Goal: Task Accomplishment & Management: Use online tool/utility

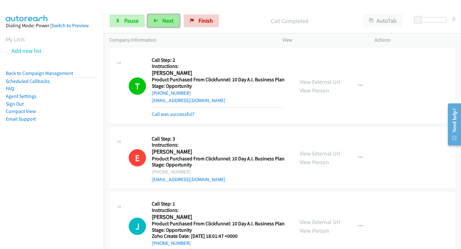
click at [159, 20] on button "Next" at bounding box center [164, 20] width 32 height 13
click at [164, 20] on span "Next" at bounding box center [167, 20] width 11 height 7
click at [173, 23] on button "Next" at bounding box center [164, 20] width 32 height 13
click at [164, 25] on button "Next" at bounding box center [164, 20] width 32 height 13
click at [164, 23] on span "Next" at bounding box center [167, 20] width 11 height 7
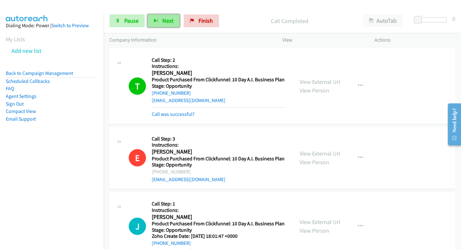
click at [167, 23] on span "Next" at bounding box center [167, 20] width 11 height 7
click at [173, 20] on button "Next" at bounding box center [164, 20] width 32 height 13
click at [152, 26] on button "Next" at bounding box center [164, 20] width 32 height 13
click at [159, 17] on button "Next" at bounding box center [164, 20] width 32 height 13
click at [155, 25] on button "Next" at bounding box center [164, 20] width 32 height 13
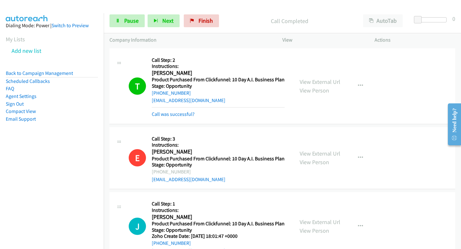
click at [158, 33] on div "Start Calls Pause Next Finish Call Completed AutoTab AutoTab 0" at bounding box center [282, 21] width 357 height 25
click at [157, 23] on button "Next" at bounding box center [164, 20] width 32 height 13
click at [170, 24] on button "Next" at bounding box center [164, 20] width 32 height 13
click at [157, 13] on div "Start Calls Pause Next Finish Call Completed AutoTab AutoTab 0" at bounding box center [282, 21] width 357 height 25
click at [162, 22] on span "Next" at bounding box center [167, 20] width 11 height 7
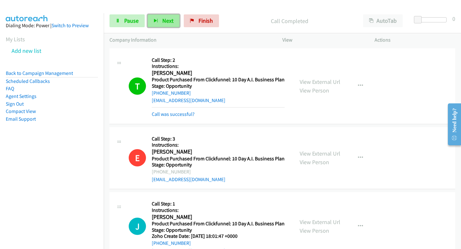
click at [157, 16] on button "Next" at bounding box center [164, 20] width 32 height 13
click at [162, 18] on span "Next" at bounding box center [167, 20] width 11 height 7
click at [167, 22] on span "Next" at bounding box center [167, 20] width 11 height 7
click at [160, 20] on button "Next" at bounding box center [164, 20] width 32 height 13
click at [159, 18] on button "Next" at bounding box center [164, 20] width 32 height 13
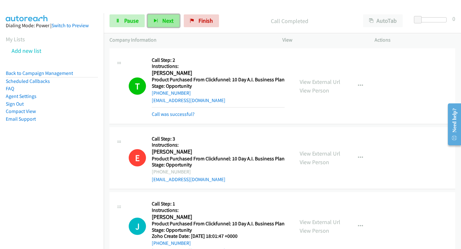
click at [172, 22] on span "Next" at bounding box center [167, 20] width 11 height 7
click at [155, 21] on icon "button" at bounding box center [156, 21] width 4 height 4
click at [165, 21] on span "Next" at bounding box center [167, 20] width 11 height 7
click at [117, 23] on icon at bounding box center [118, 21] width 4 height 4
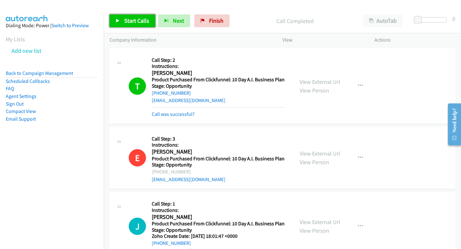
click at [123, 21] on link "Start Calls" at bounding box center [132, 20] width 46 height 13
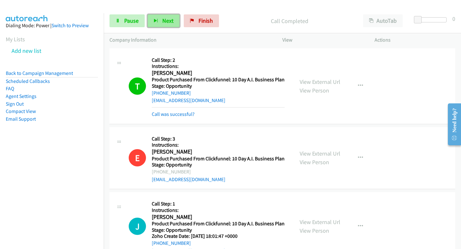
click at [158, 24] on button "Next" at bounding box center [164, 20] width 32 height 13
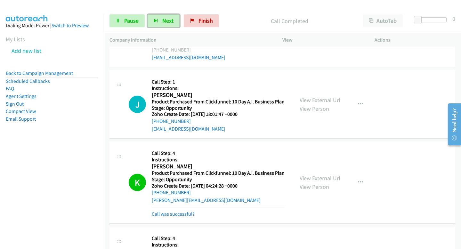
scroll to position [122, 0]
click at [167, 24] on button "Next" at bounding box center [164, 20] width 32 height 13
click at [169, 16] on button "Next" at bounding box center [164, 20] width 32 height 13
click at [172, 30] on div "Start Calls Pause Next Finish Call Completed AutoTab AutoTab 0" at bounding box center [282, 21] width 357 height 25
click at [169, 30] on div "Start Calls Pause Next Finish Call Completed AutoTab AutoTab 0" at bounding box center [282, 21] width 357 height 25
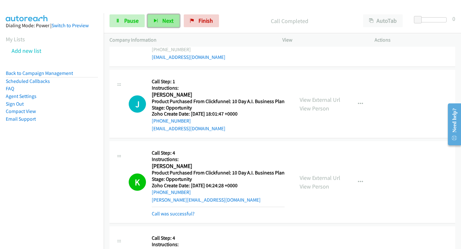
click at [165, 16] on button "Next" at bounding box center [164, 20] width 32 height 13
click at [159, 17] on button "Next" at bounding box center [164, 20] width 32 height 13
click at [160, 18] on button "Next" at bounding box center [164, 20] width 32 height 13
click at [157, 20] on icon "button" at bounding box center [156, 21] width 4 height 4
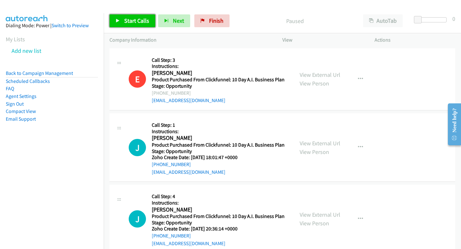
click at [146, 21] on span "Start Calls" at bounding box center [136, 20] width 25 height 7
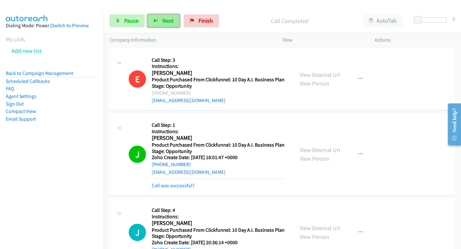
click at [174, 23] on button "Next" at bounding box center [164, 20] width 32 height 13
click at [166, 19] on span "Next" at bounding box center [167, 20] width 11 height 7
click at [148, 27] on button "Next" at bounding box center [164, 20] width 32 height 13
click at [165, 23] on span "Next" at bounding box center [167, 20] width 11 height 7
click at [164, 14] on div "Start Calls Pause Next Finish Call Completed AutoTab AutoTab 0" at bounding box center [282, 21] width 357 height 25
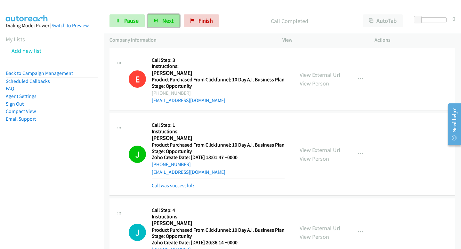
click at [164, 22] on span "Next" at bounding box center [167, 20] width 11 height 7
click at [166, 25] on button "Next" at bounding box center [164, 20] width 32 height 13
click at [164, 12] on div "Start Calls Pause Next Finish Call Completed AutoTab AutoTab 0" at bounding box center [282, 21] width 357 height 25
click at [164, 15] on button "Next" at bounding box center [164, 20] width 32 height 13
click at [168, 20] on span "Next" at bounding box center [167, 20] width 11 height 7
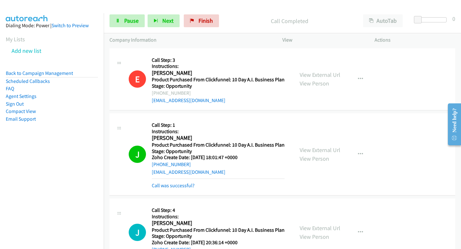
click at [170, 28] on div "Start Calls Pause Next Finish Call Completed AutoTab AutoTab 0" at bounding box center [282, 21] width 357 height 25
click at [169, 21] on span "Next" at bounding box center [167, 20] width 11 height 7
click at [174, 21] on button "Next" at bounding box center [164, 20] width 32 height 13
click at [160, 20] on button "Next" at bounding box center [164, 20] width 32 height 13
click at [174, 21] on button "Next" at bounding box center [164, 20] width 32 height 13
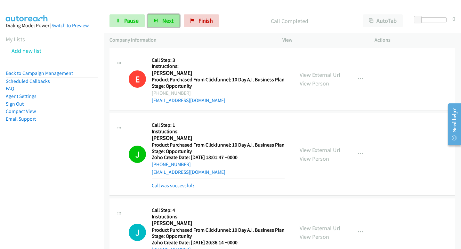
click at [174, 20] on button "Next" at bounding box center [164, 20] width 32 height 13
click at [164, 20] on span "Next" at bounding box center [167, 20] width 11 height 7
click at [146, 19] on div "Start Calls Pause Next Finish" at bounding box center [165, 20] width 112 height 13
click at [153, 18] on button "Next" at bounding box center [164, 20] width 32 height 13
click at [163, 25] on button "Next" at bounding box center [164, 20] width 32 height 13
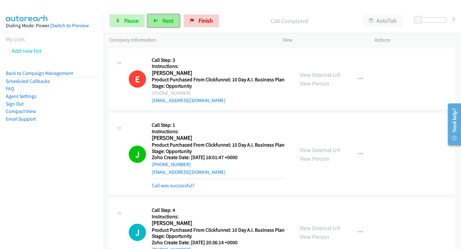
click at [159, 17] on button "Next" at bounding box center [164, 20] width 32 height 13
click at [174, 20] on button "Next" at bounding box center [164, 20] width 32 height 13
click at [174, 15] on button "Next" at bounding box center [164, 20] width 32 height 13
click at [164, 19] on span "Next" at bounding box center [167, 20] width 11 height 7
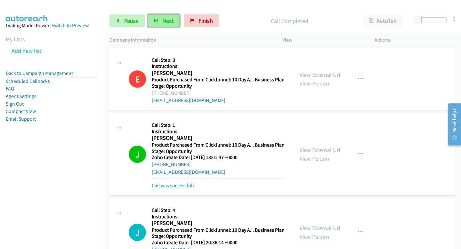
click at [166, 19] on span "Next" at bounding box center [167, 20] width 11 height 7
click at [154, 25] on button "Next" at bounding box center [164, 20] width 32 height 13
click at [155, 14] on button "Next" at bounding box center [164, 20] width 32 height 13
click at [169, 22] on span "Next" at bounding box center [167, 20] width 11 height 7
click at [162, 24] on button "Next" at bounding box center [164, 20] width 32 height 13
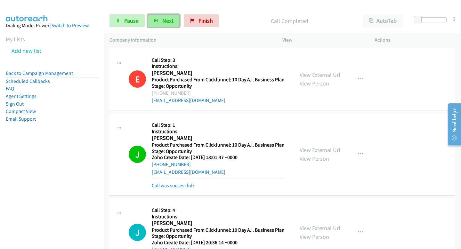
click at [167, 26] on button "Next" at bounding box center [164, 20] width 32 height 13
click at [155, 16] on button "Next" at bounding box center [164, 20] width 32 height 13
click at [162, 15] on button "Next" at bounding box center [164, 20] width 32 height 13
click at [161, 24] on button "Next" at bounding box center [164, 20] width 32 height 13
click at [171, 22] on span "Next" at bounding box center [167, 20] width 11 height 7
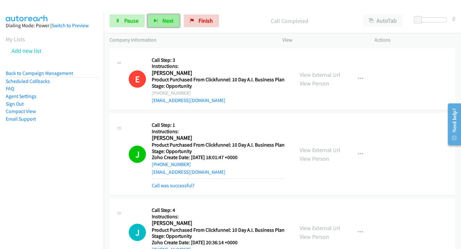
click at [167, 22] on span "Next" at bounding box center [167, 20] width 11 height 7
click at [156, 19] on icon "button" at bounding box center [156, 21] width 4 height 4
click at [172, 20] on span "Next" at bounding box center [167, 20] width 11 height 7
click at [158, 17] on button "Next" at bounding box center [164, 20] width 32 height 13
click at [160, 22] on button "Next" at bounding box center [164, 20] width 32 height 13
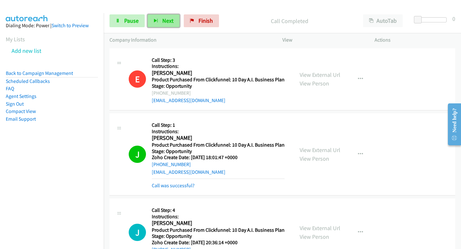
click at [164, 19] on span "Next" at bounding box center [167, 20] width 11 height 7
click at [161, 11] on div "Start Calls Pause Next Finish Call Completed AutoTab AutoTab 0" at bounding box center [282, 21] width 357 height 25
click at [160, 18] on button "Next" at bounding box center [164, 20] width 32 height 13
click at [154, 18] on button "Next" at bounding box center [164, 20] width 32 height 13
click at [164, 25] on button "Next" at bounding box center [164, 20] width 32 height 13
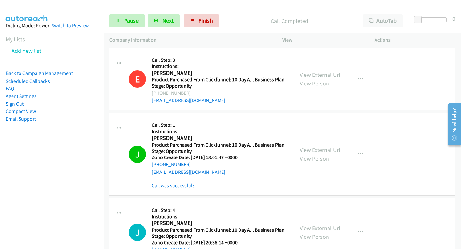
click at [164, 29] on div "Start Calls Pause Next Finish Call Completed AutoTab AutoTab 0" at bounding box center [282, 21] width 357 height 25
click at [164, 28] on div "Start Calls Pause Next Finish Call Completed AutoTab AutoTab 0" at bounding box center [282, 21] width 357 height 25
click at [164, 22] on span "Next" at bounding box center [167, 20] width 11 height 7
click at [164, 29] on div "Start Calls Pause Next Finish Call Completed AutoTab AutoTab 0" at bounding box center [282, 21] width 357 height 25
click at [164, 19] on span "Next" at bounding box center [167, 20] width 11 height 7
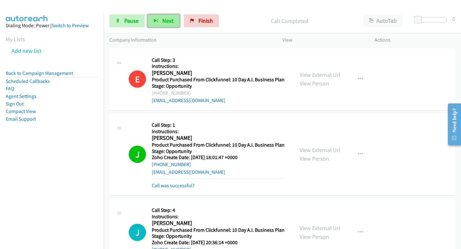
click at [160, 16] on button "Next" at bounding box center [164, 20] width 32 height 13
click at [158, 19] on button "Next" at bounding box center [164, 20] width 32 height 13
click at [128, 17] on span "Pause" at bounding box center [131, 20] width 14 height 7
